Goal: Information Seeking & Learning: Learn about a topic

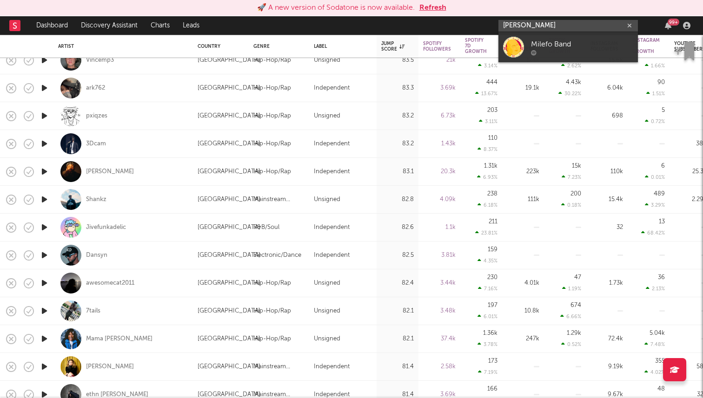
click at [517, 30] on input "[PERSON_NAME]" at bounding box center [567, 26] width 139 height 12
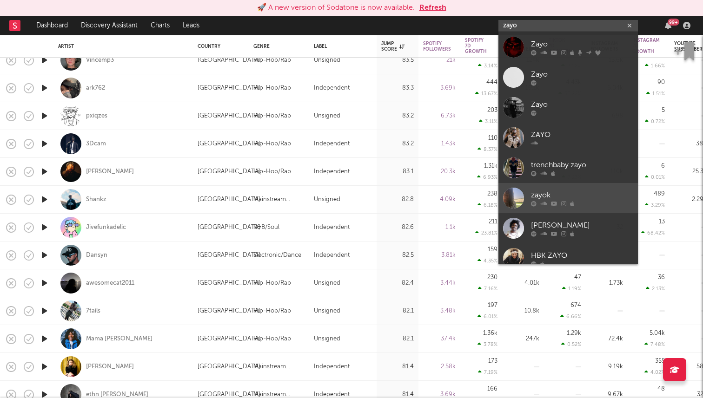
type input "zayo"
click at [582, 191] on div "zayok" at bounding box center [582, 195] width 102 height 11
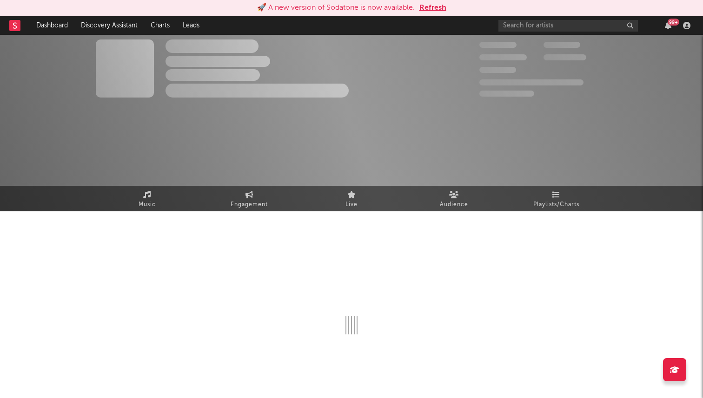
select select "6m"
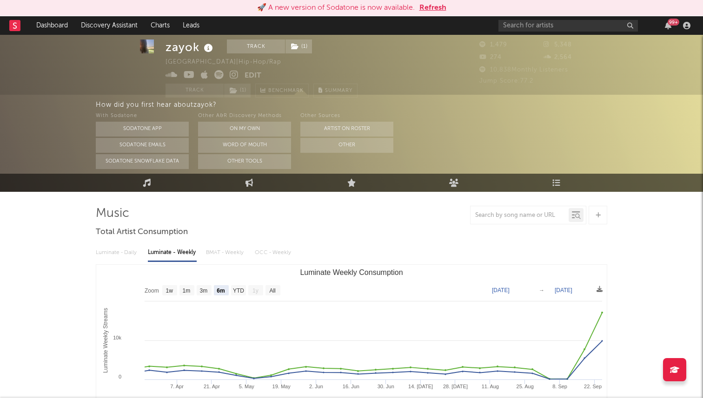
scroll to position [16, 0]
